Goal: Information Seeking & Learning: Learn about a topic

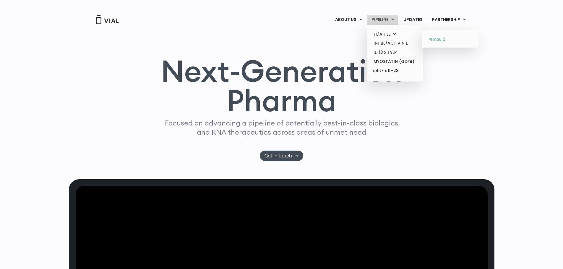
click at [443, 38] on link "PHASE 2" at bounding box center [450, 39] width 52 height 9
click at [387, 19] on link "PIPELINE" at bounding box center [383, 20] width 32 height 10
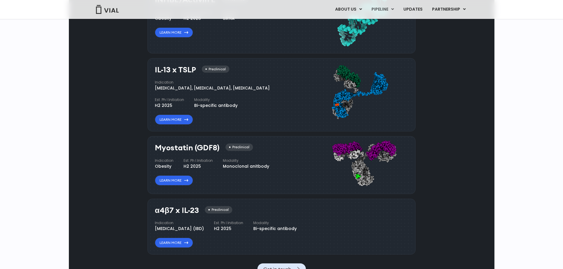
scroll to position [503, 0]
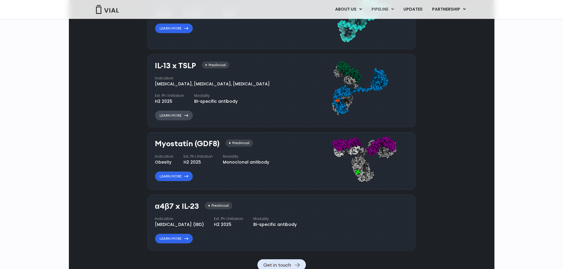
click at [180, 121] on link "Learn More" at bounding box center [174, 115] width 38 height 10
